Goal: Information Seeking & Learning: Learn about a topic

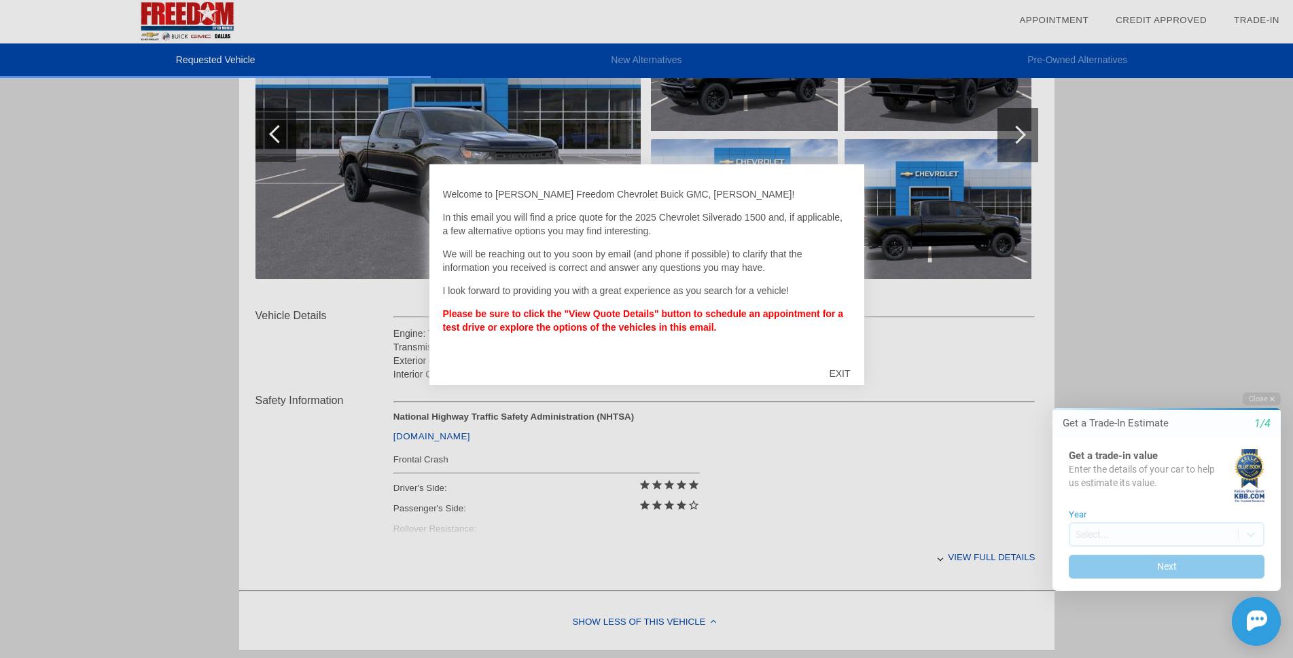
scroll to position [272, 0]
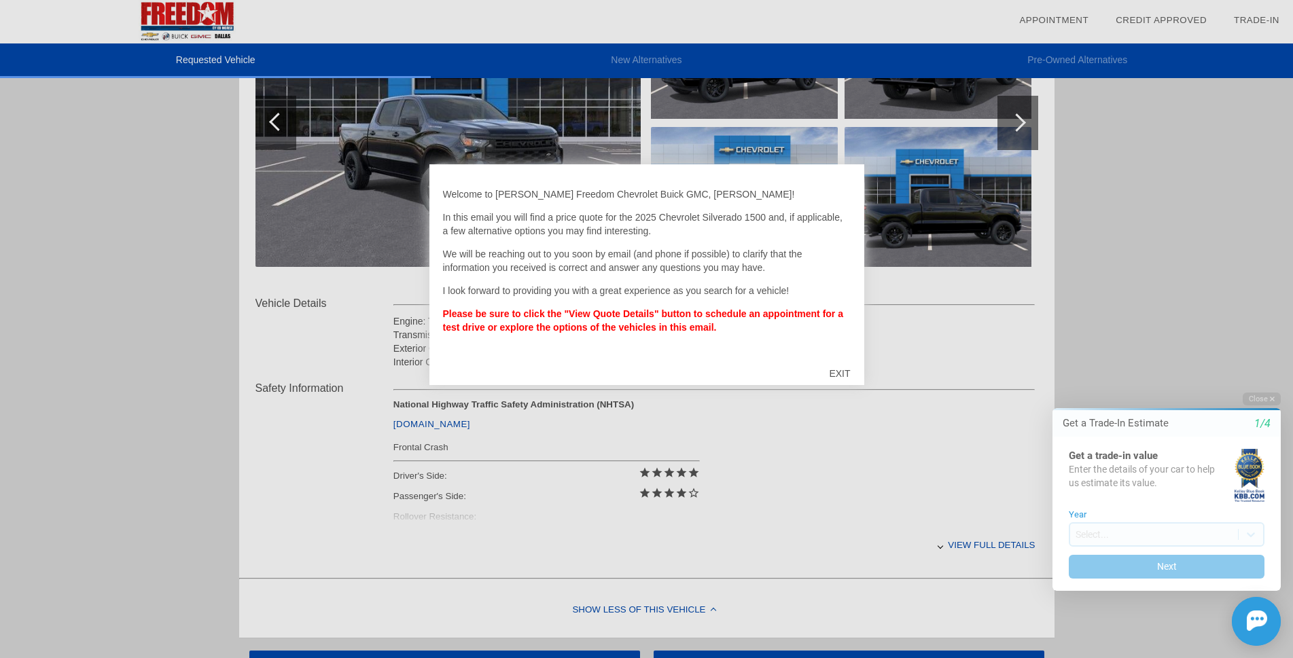
click at [956, 546] on div at bounding box center [646, 329] width 1293 height 658
drag, startPoint x: 750, startPoint y: 575, endPoint x: 785, endPoint y: 526, distance: 59.9
click at [751, 575] on div at bounding box center [646, 329] width 1293 height 658
click at [843, 370] on div "EXIT" at bounding box center [839, 373] width 48 height 41
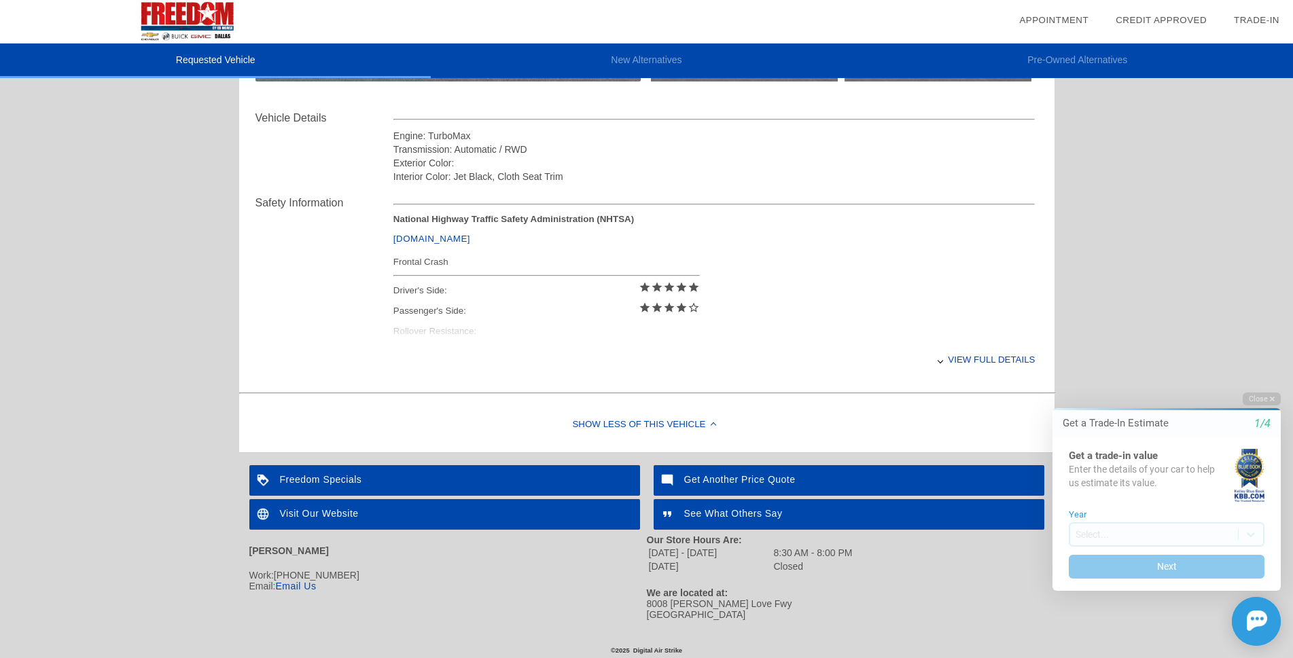
scroll to position [460, 0]
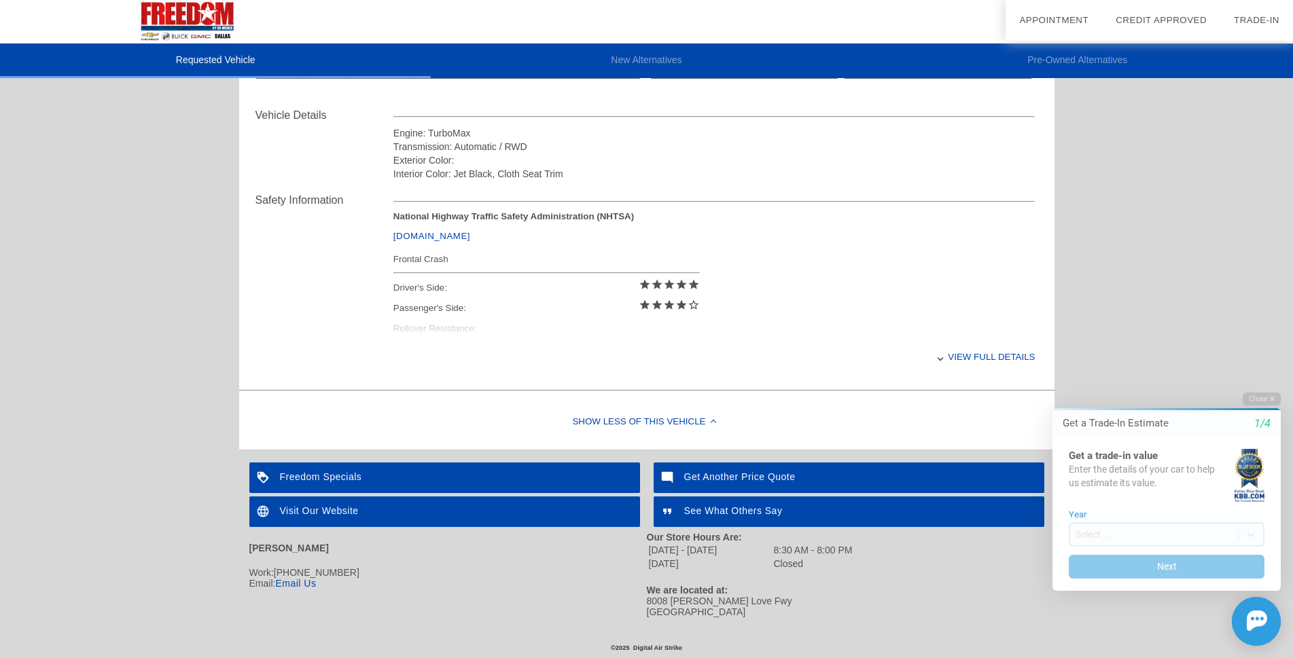
click at [974, 359] on div "View full details" at bounding box center [714, 356] width 642 height 33
click at [974, 359] on div "View less details" at bounding box center [714, 356] width 642 height 33
click at [974, 359] on div "View full details" at bounding box center [714, 356] width 642 height 33
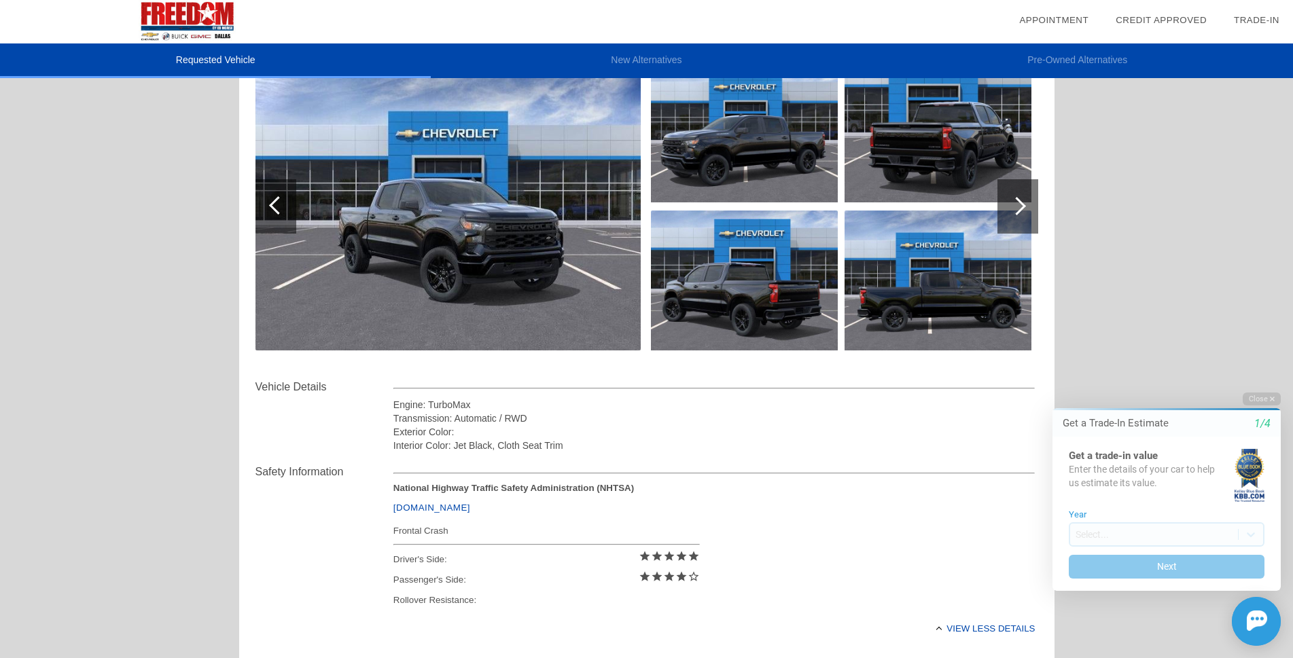
scroll to position [0, 0]
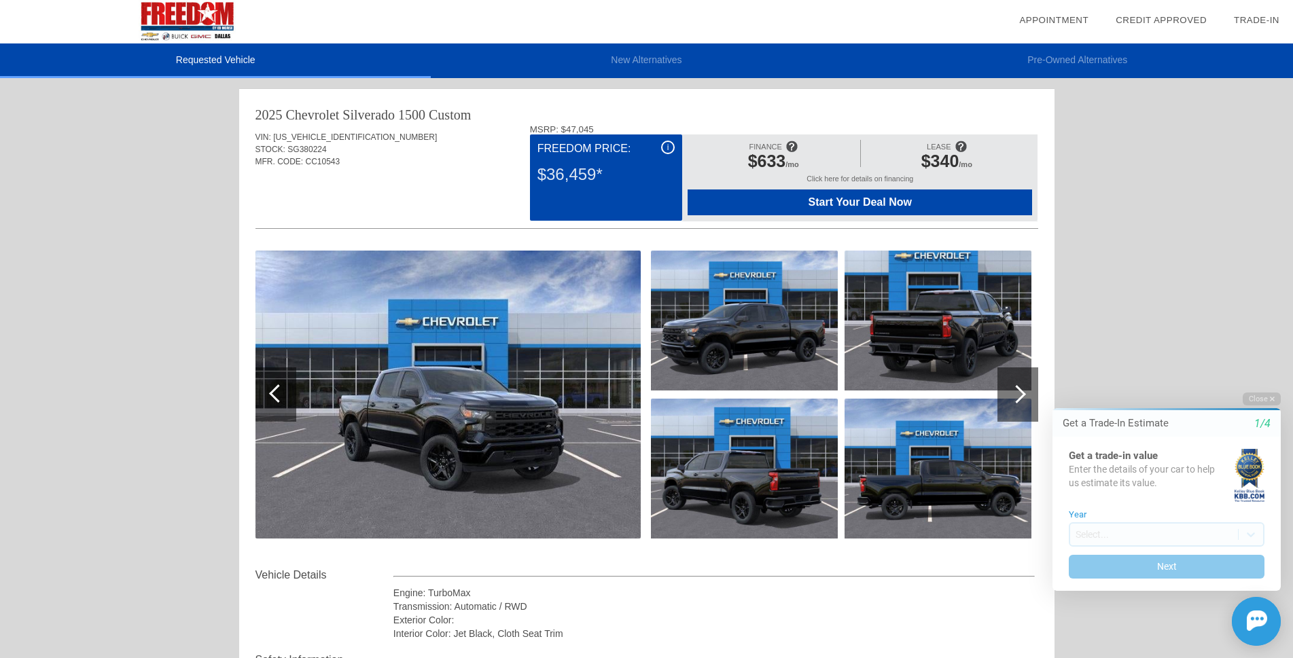
click at [1023, 400] on div at bounding box center [1017, 394] width 41 height 54
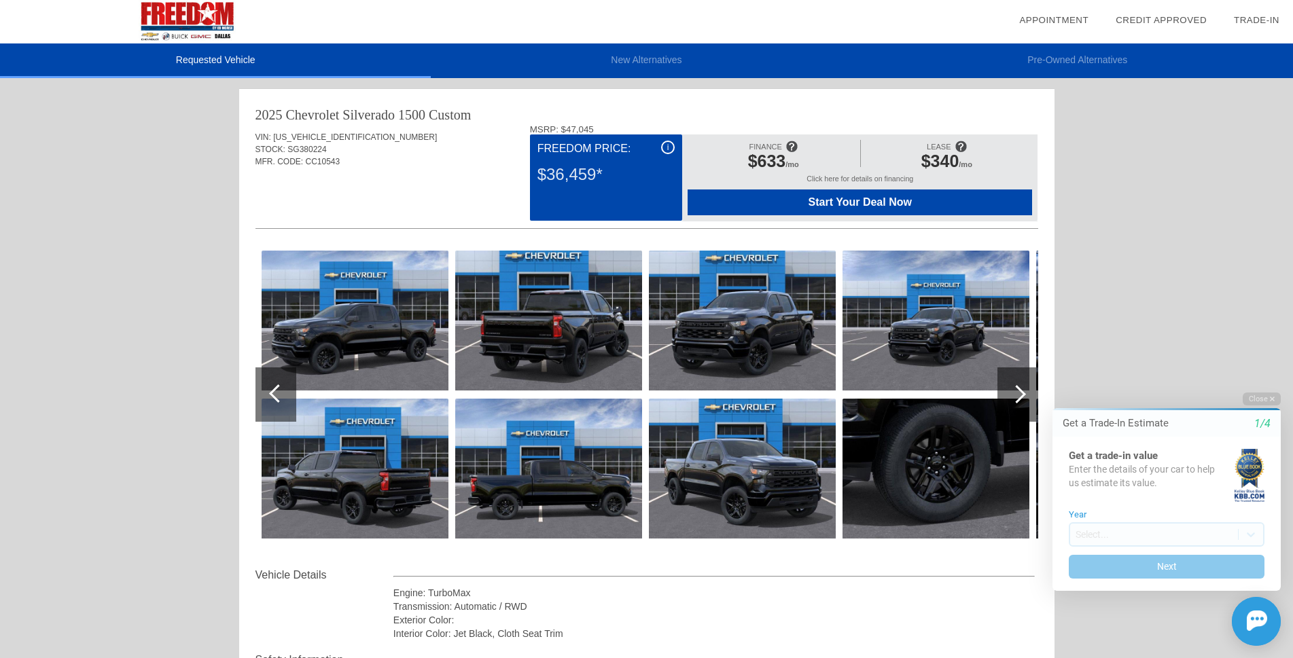
click at [1023, 400] on div at bounding box center [1017, 394] width 41 height 54
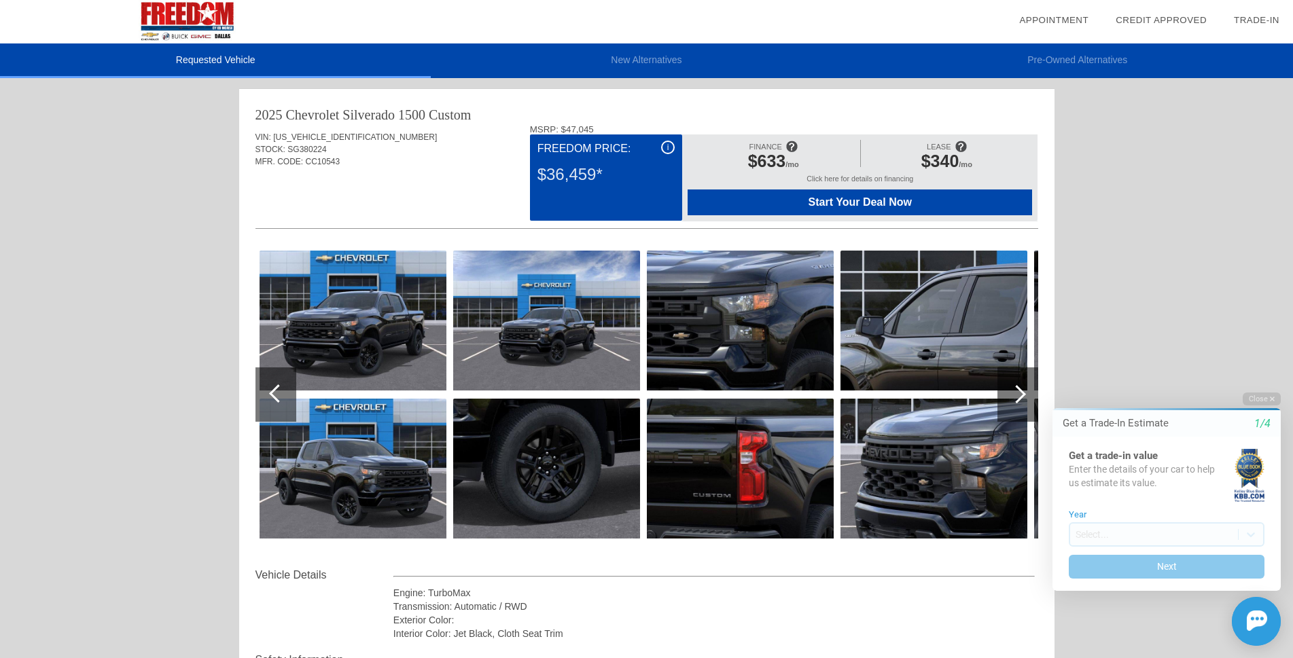
click at [1023, 400] on div at bounding box center [1017, 394] width 41 height 54
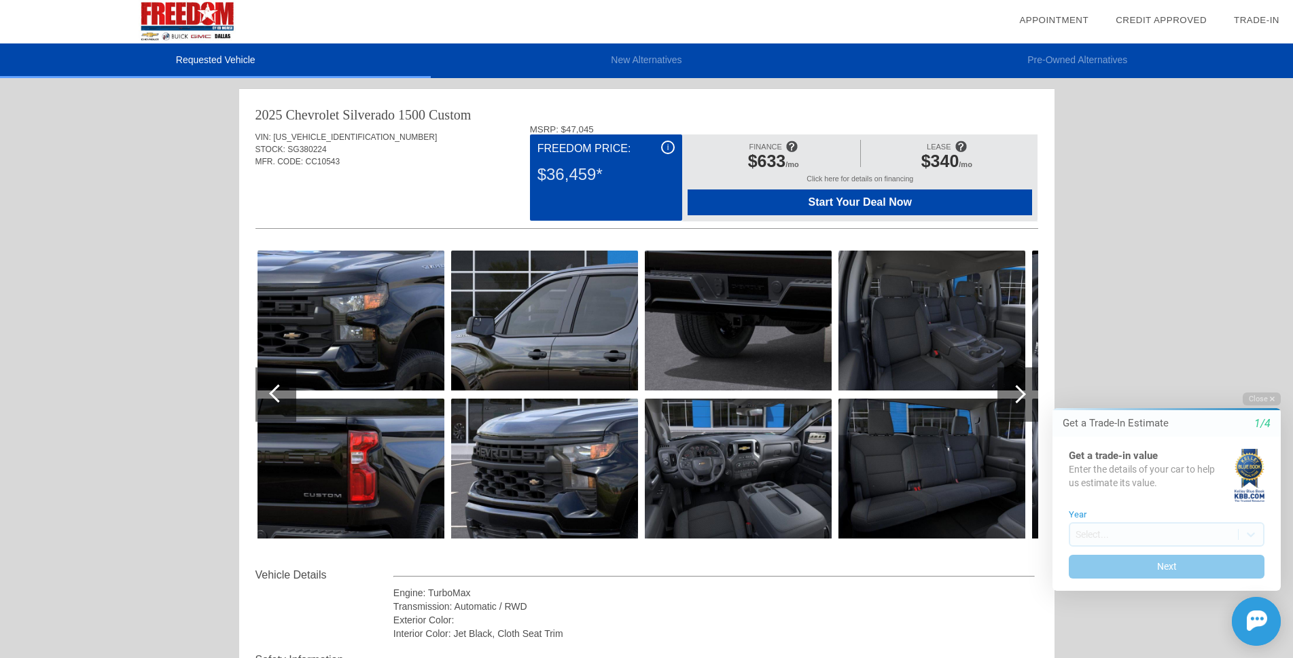
click at [1017, 391] on div at bounding box center [1016, 394] width 18 height 18
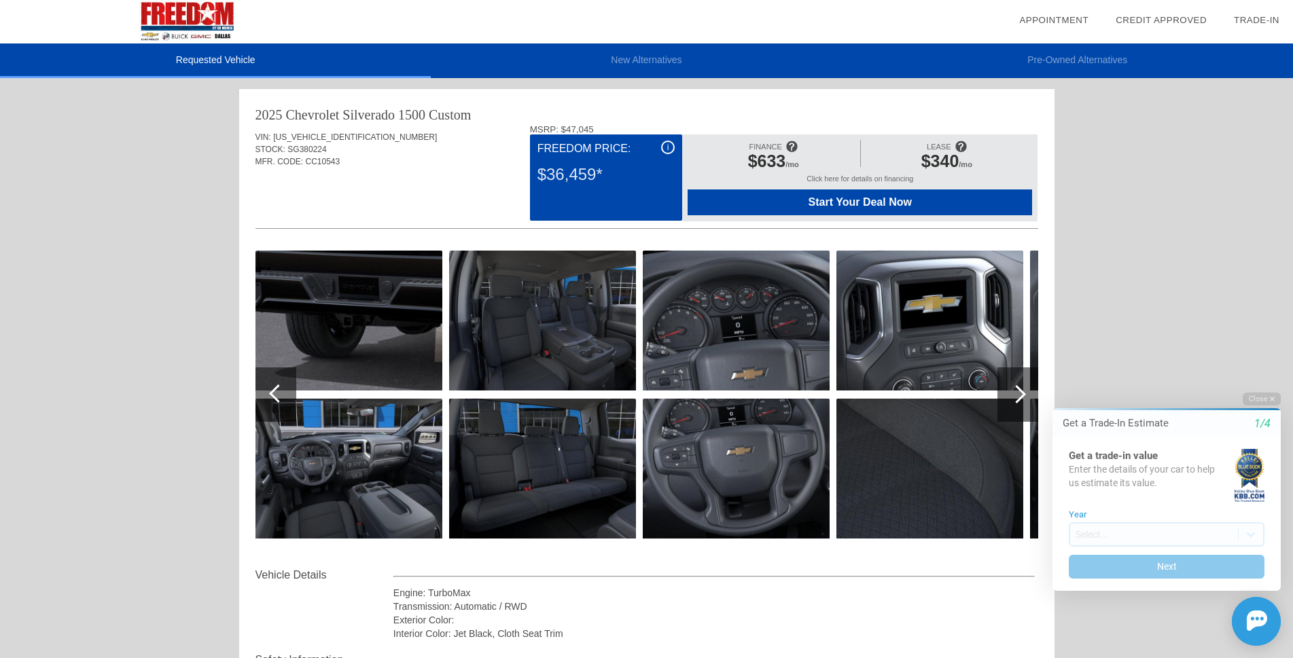
click at [1017, 391] on div at bounding box center [1016, 394] width 18 height 18
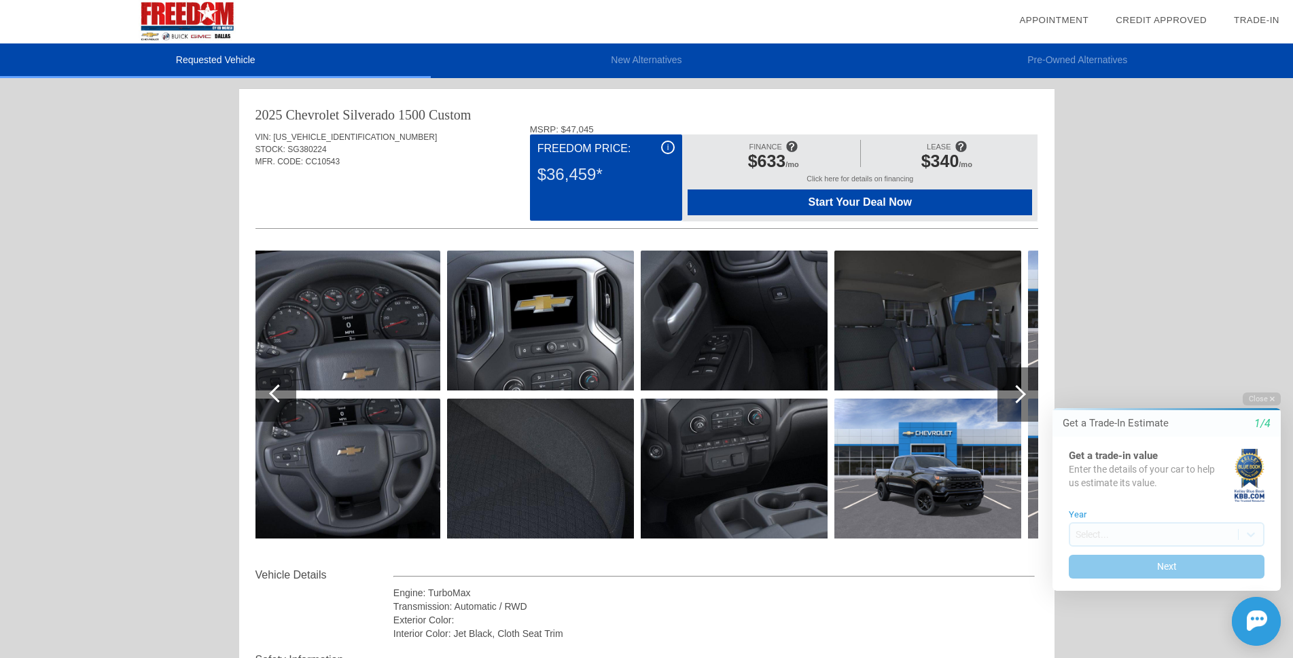
click at [1017, 391] on div at bounding box center [1016, 394] width 18 height 18
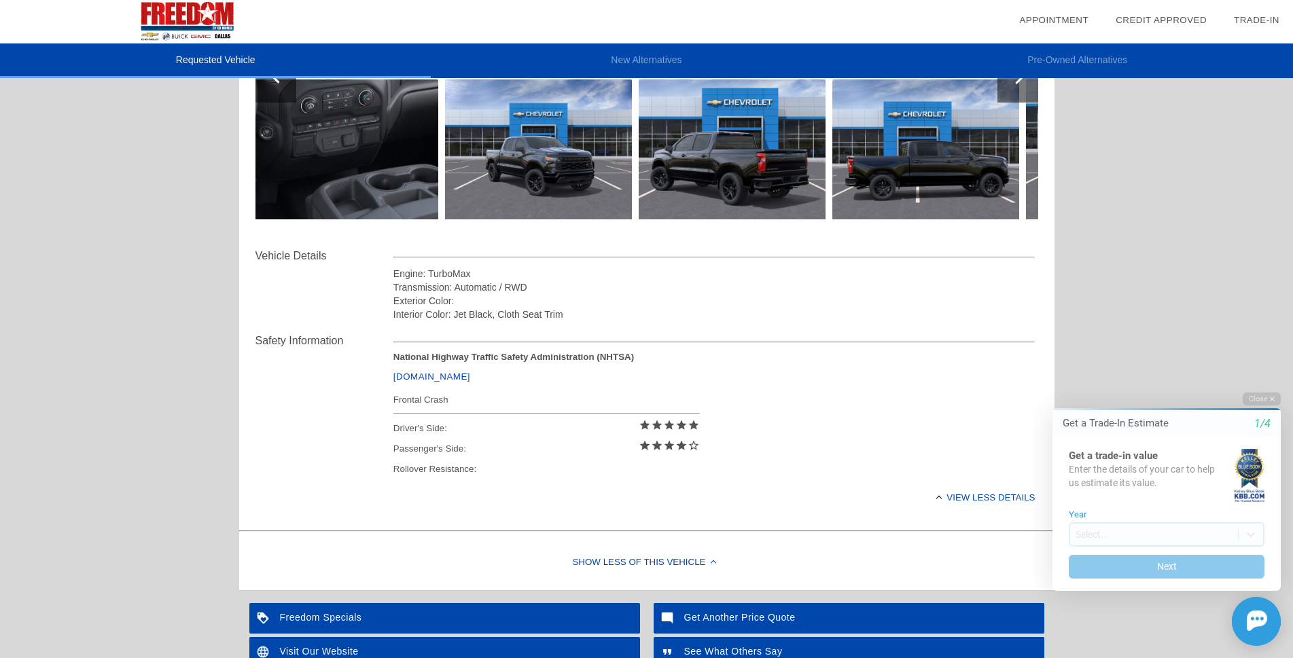
scroll to position [340, 0]
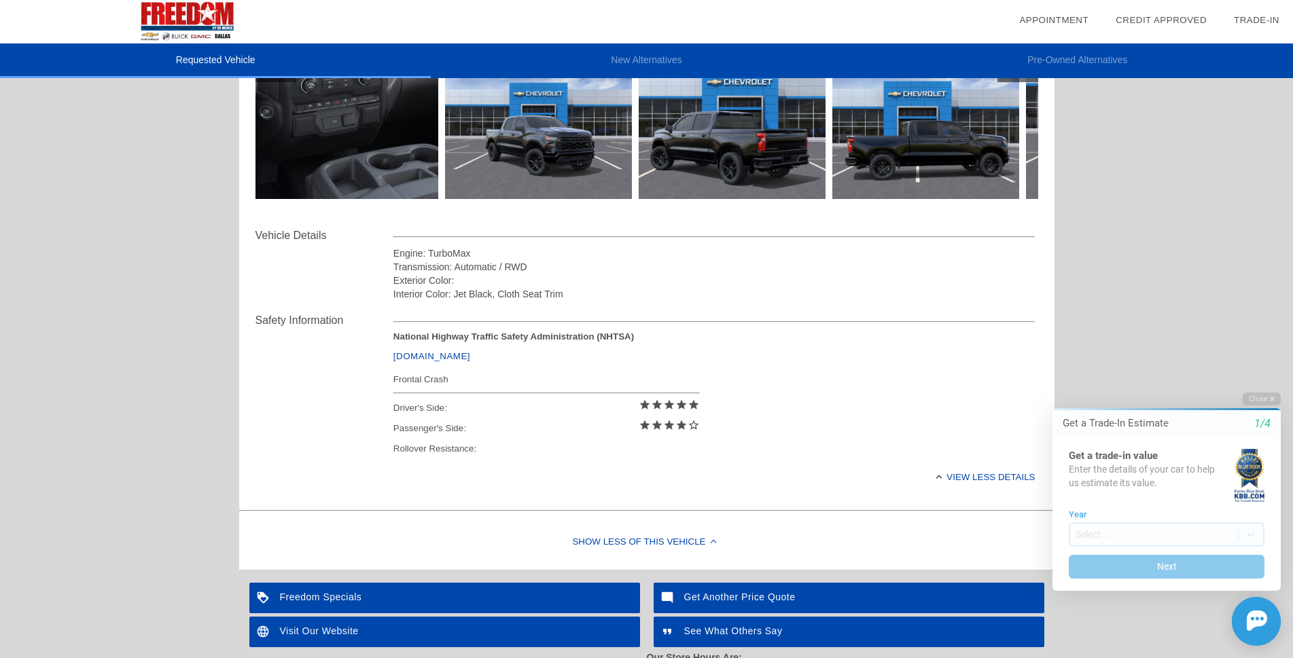
click at [632, 543] on div "Show Less of this Vehicle" at bounding box center [646, 543] width 815 height 54
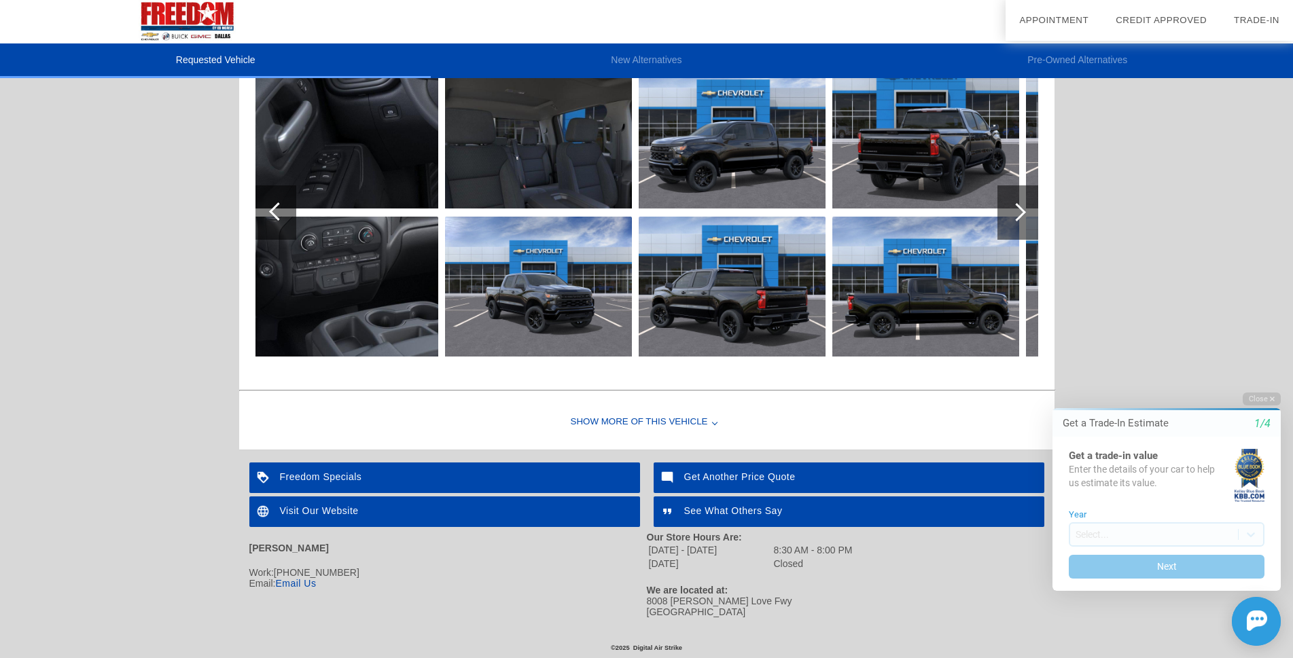
click at [683, 420] on div "Show More of this Vehicle" at bounding box center [646, 422] width 815 height 54
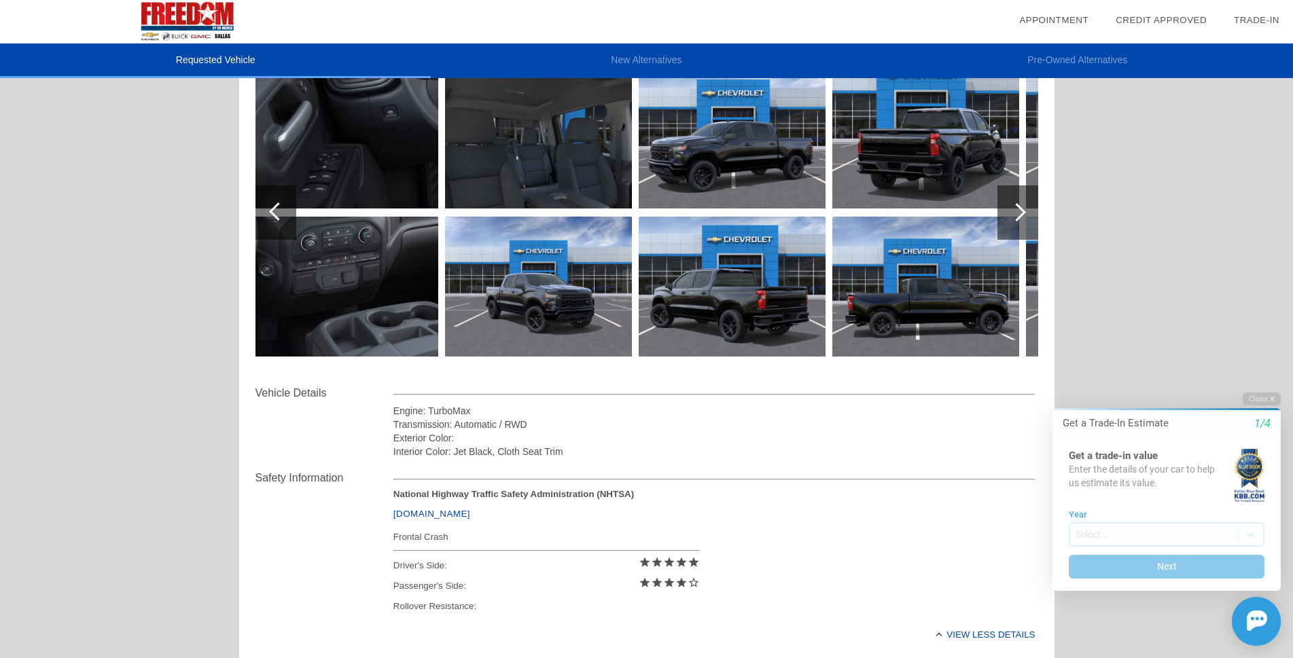
scroll to position [340, 0]
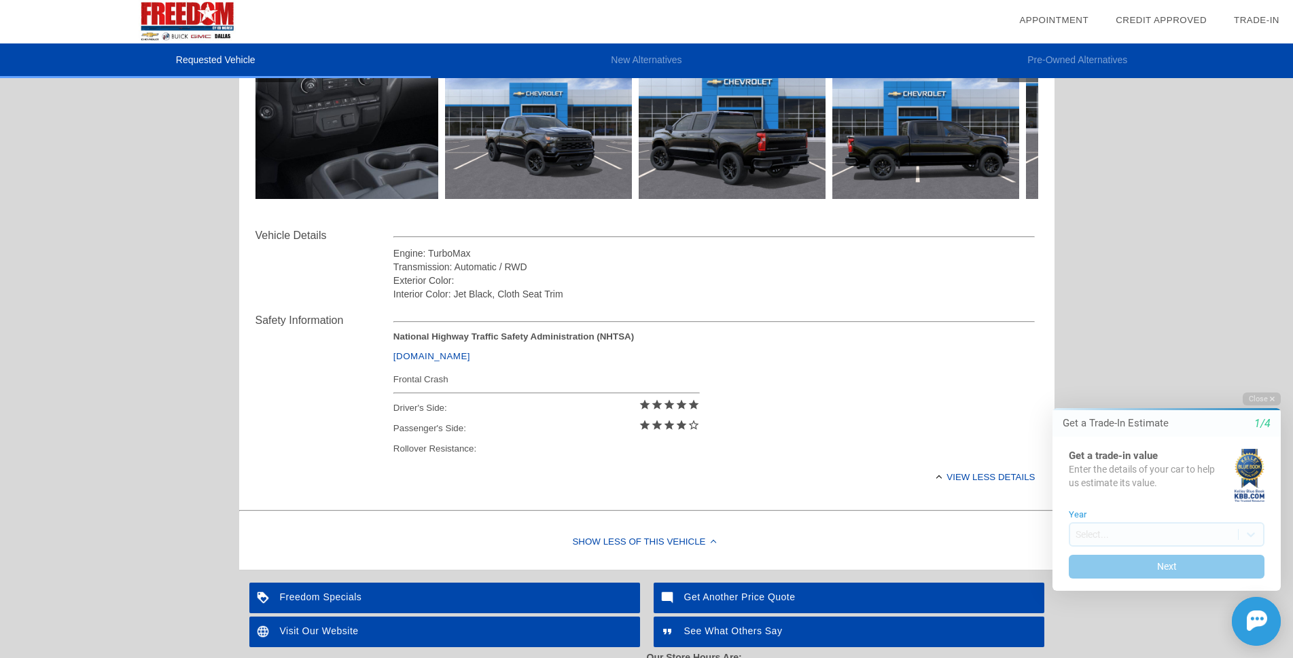
click at [969, 474] on div "View less details" at bounding box center [714, 477] width 642 height 33
click at [969, 474] on div "View full details" at bounding box center [714, 477] width 642 height 33
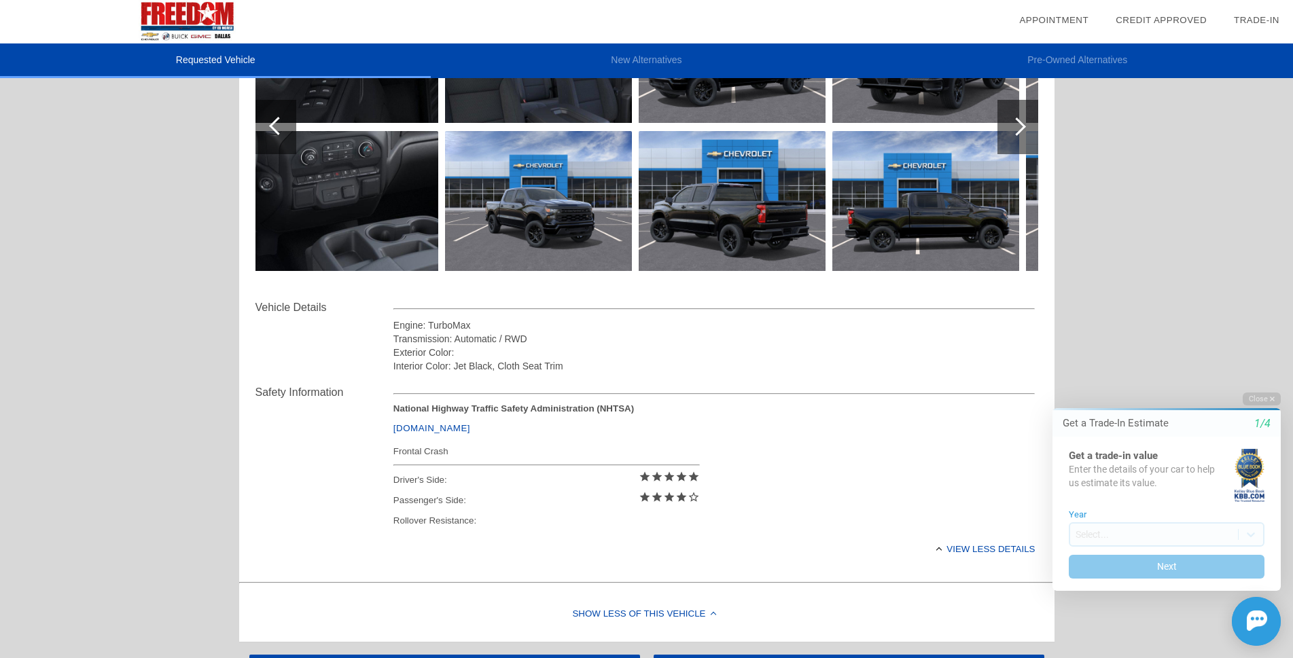
scroll to position [204, 0]
